Goal: Information Seeking & Learning: Learn about a topic

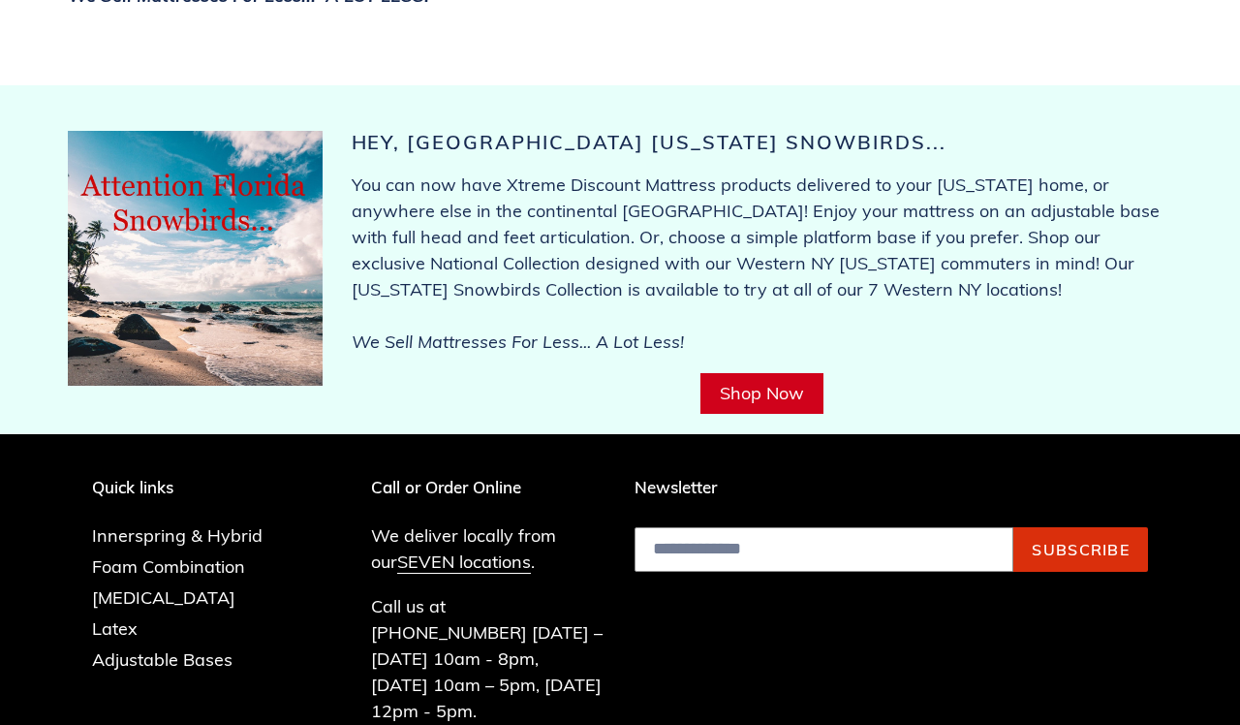
scroll to position [7606, 0]
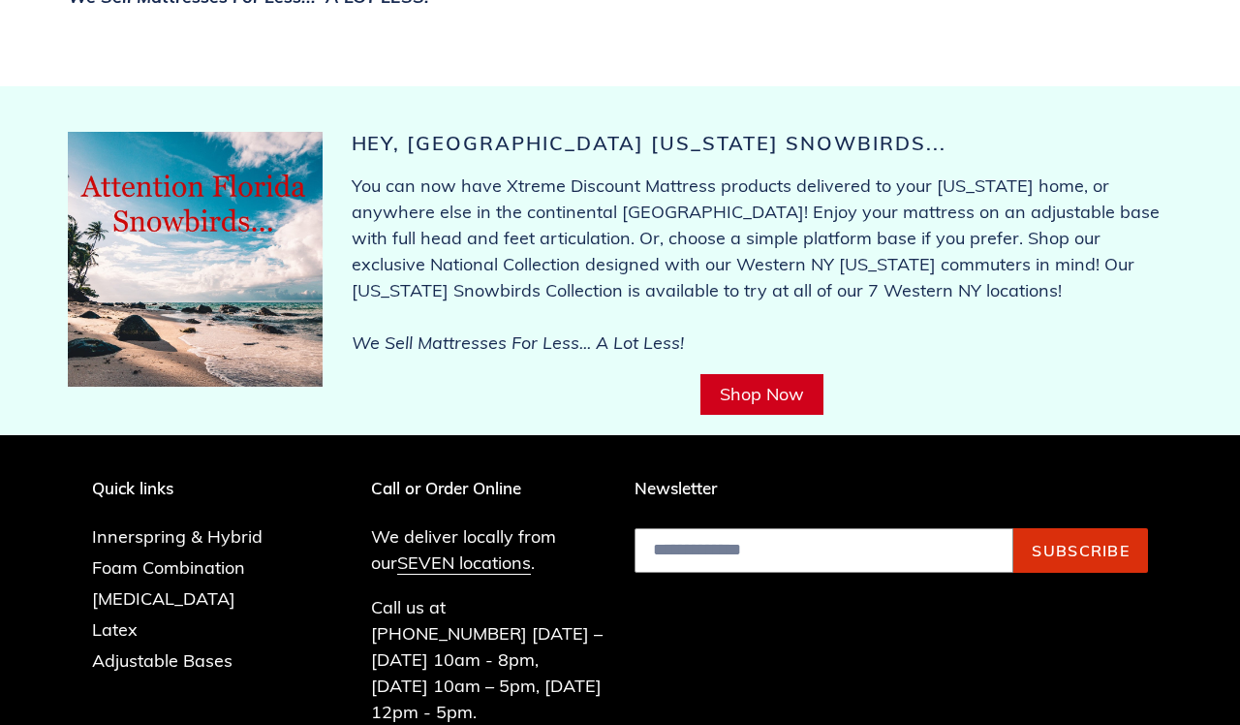
click at [598, 594] on p "Call us at [PHONE_NUMBER] [DATE] – [DATE] 10am - 8pm, [DATE] 10am – 5pm, [DATE]…" at bounding box center [489, 659] width 236 height 131
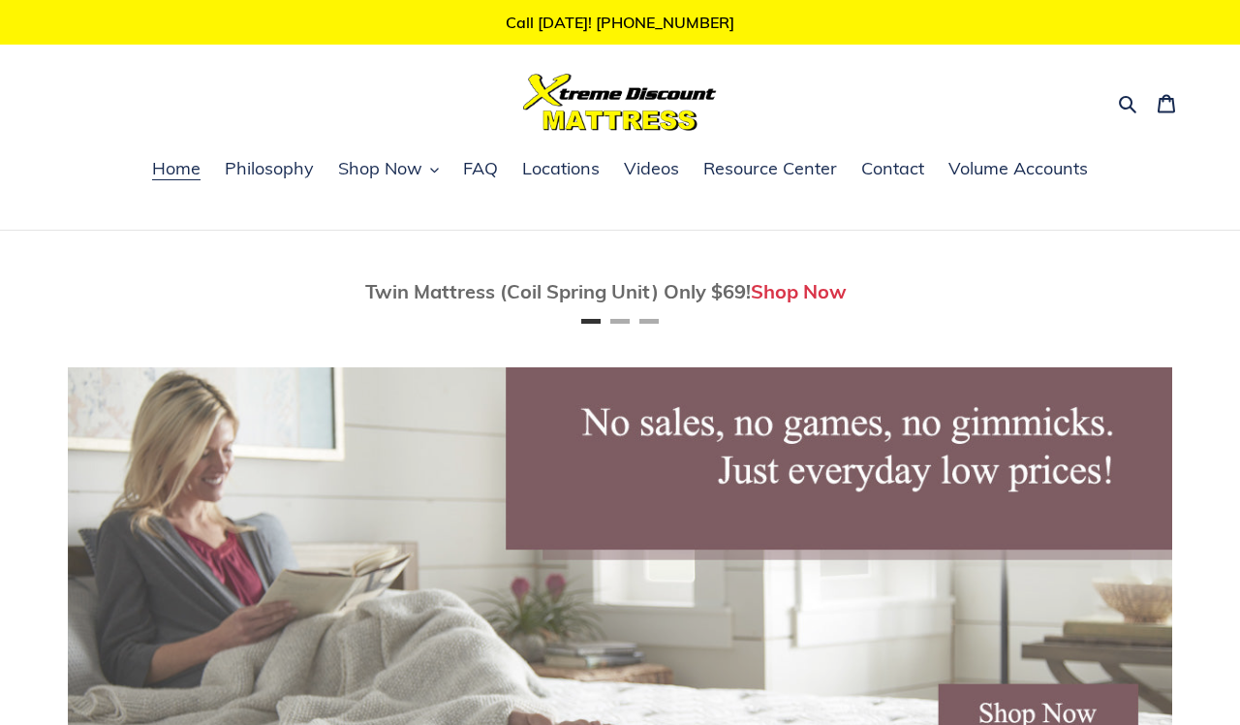
scroll to position [0, 0]
click at [773, 169] on span "Resource Center" at bounding box center [771, 168] width 134 height 23
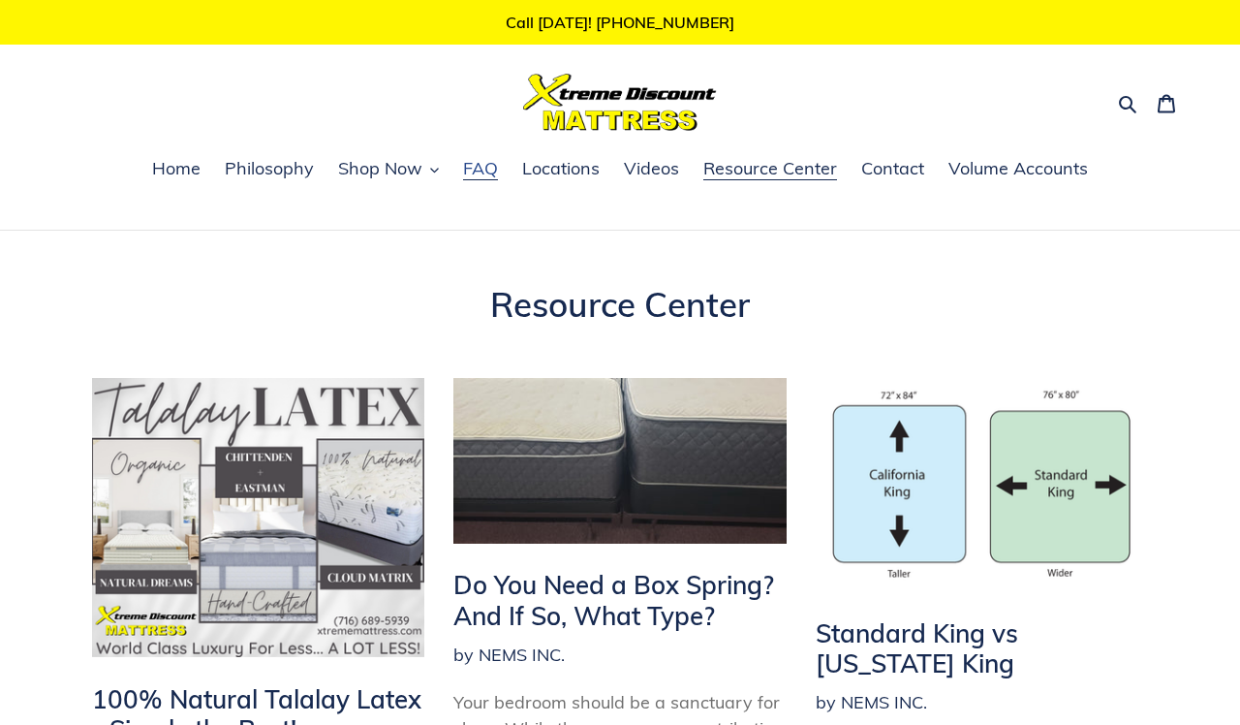
click at [477, 168] on span "FAQ" at bounding box center [480, 168] width 35 height 23
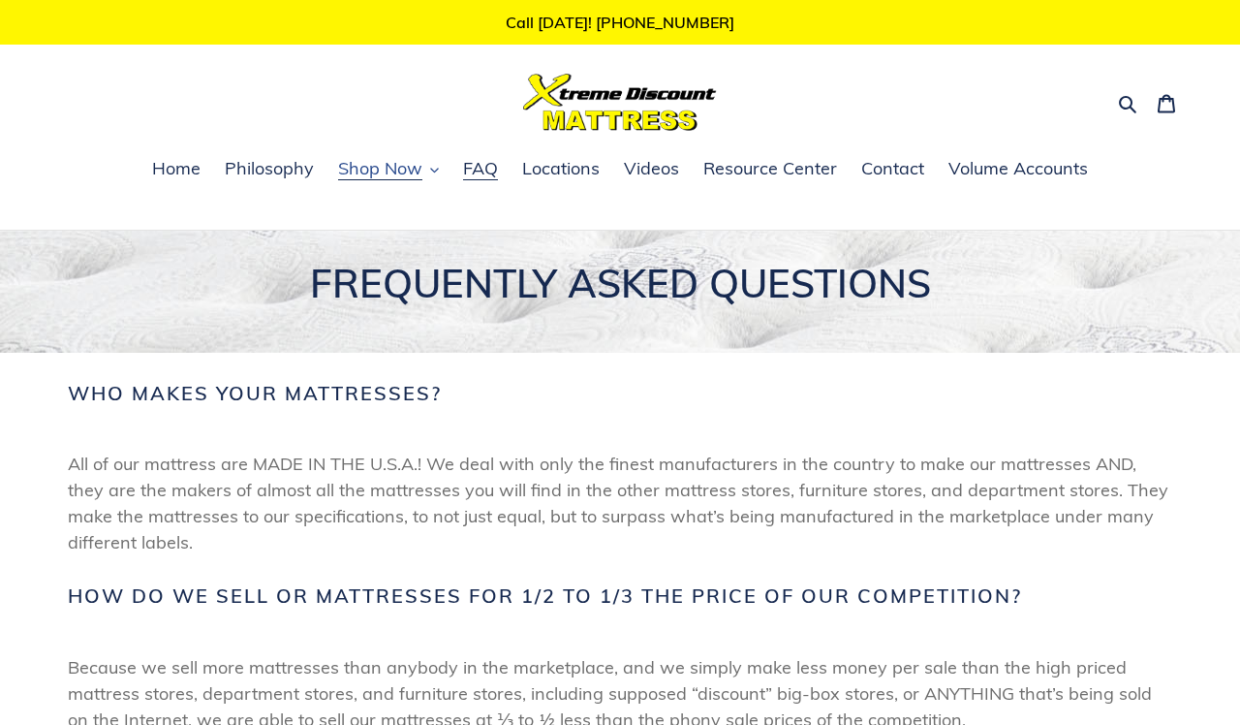
click at [389, 170] on span "Shop Now" at bounding box center [380, 168] width 84 height 23
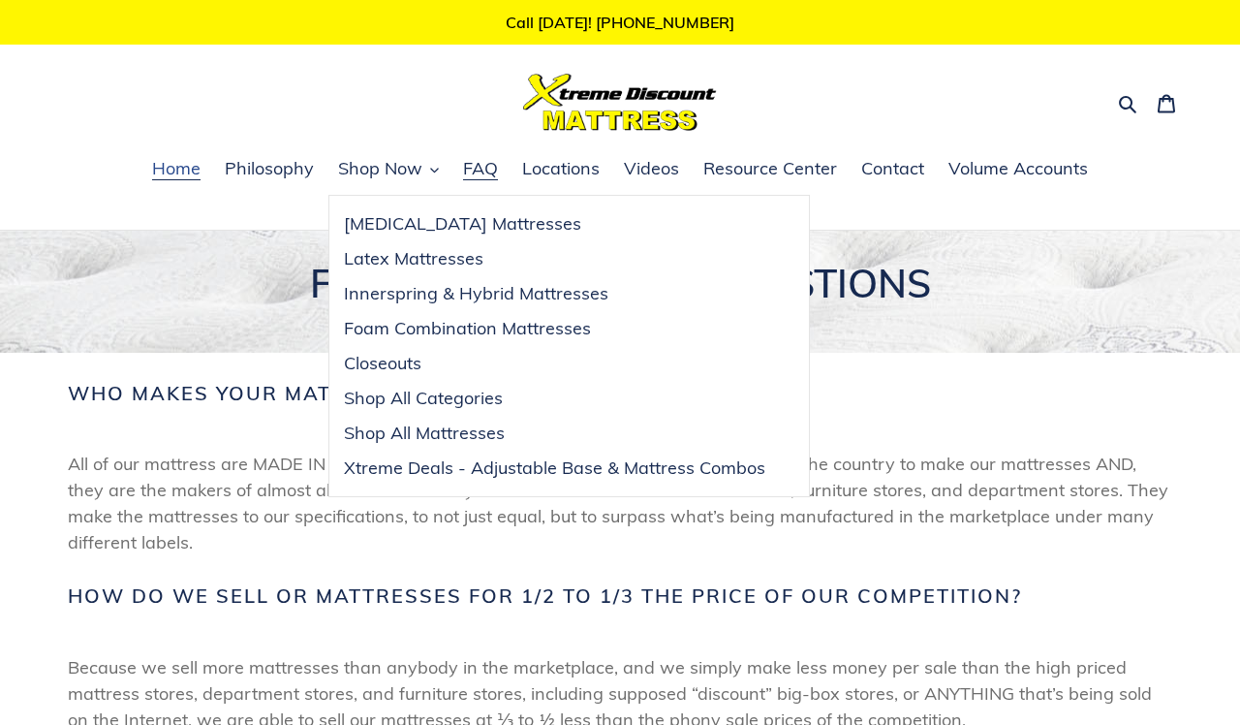
click at [186, 166] on span "Home" at bounding box center [176, 168] width 48 height 23
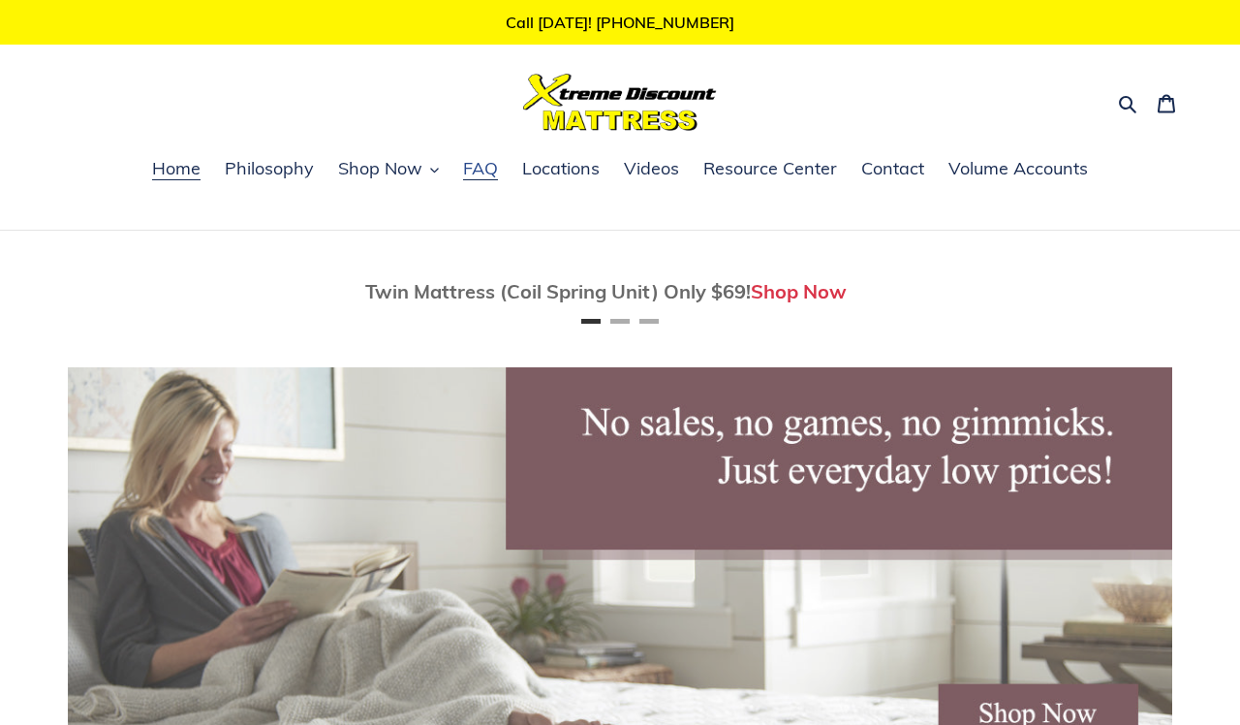
click at [486, 171] on span "FAQ" at bounding box center [480, 168] width 35 height 23
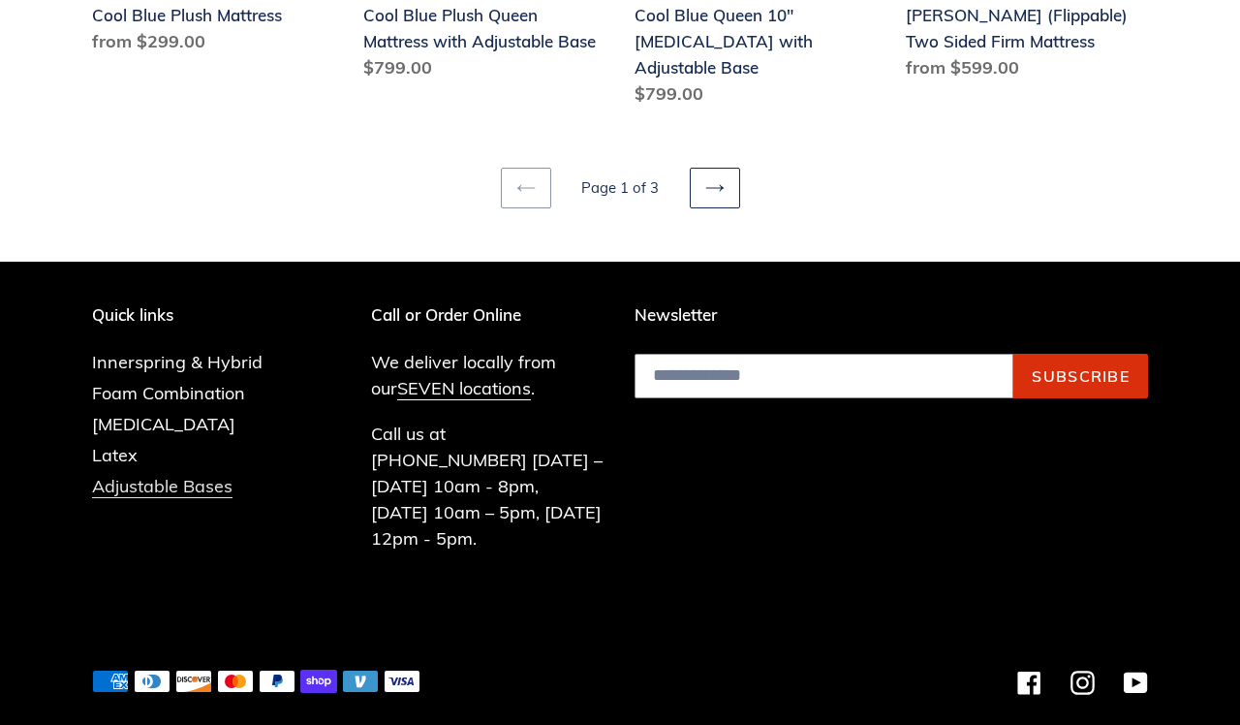
scroll to position [2786, 0]
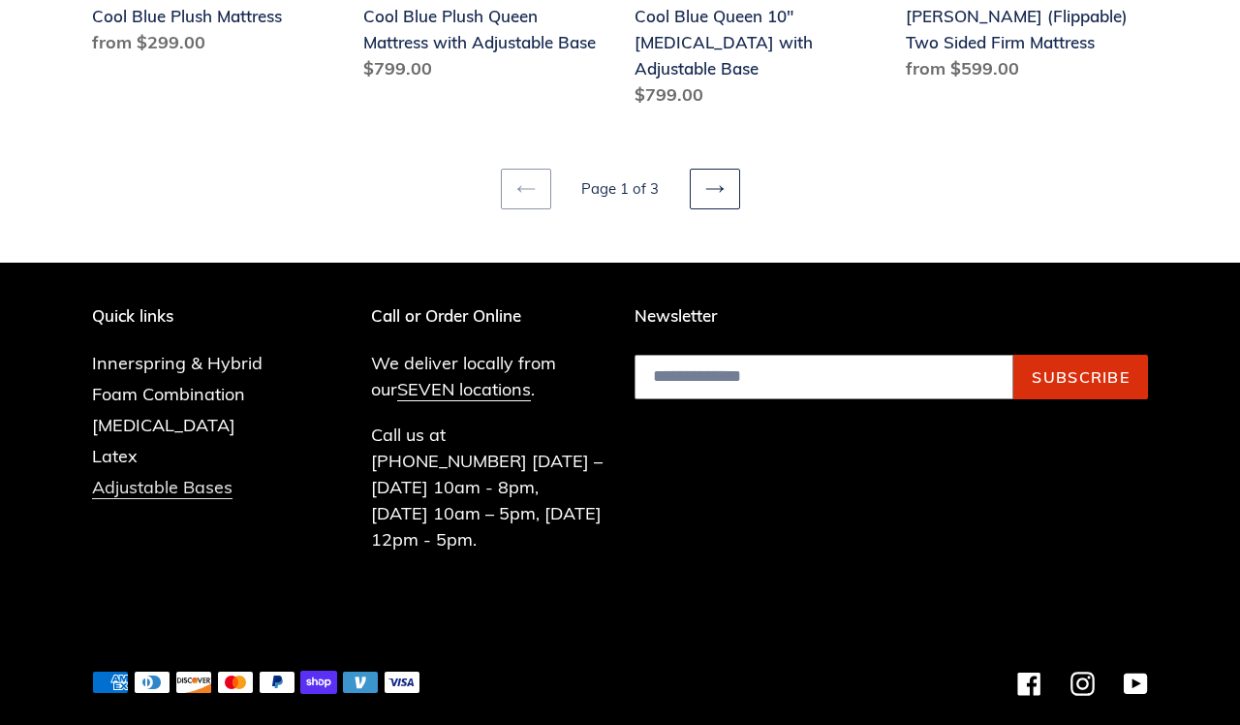
click at [156, 476] on link "Adjustable Bases" at bounding box center [162, 487] width 141 height 23
